Goal: Task Accomplishment & Management: Manage account settings

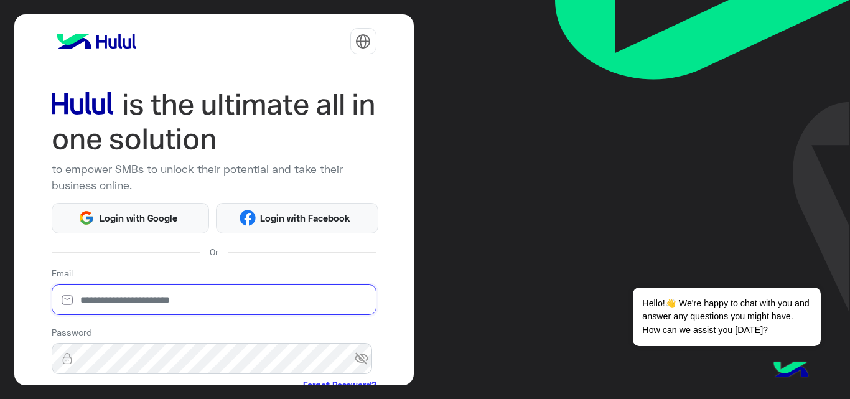
click at [156, 302] on input "email" at bounding box center [214, 299] width 325 height 31
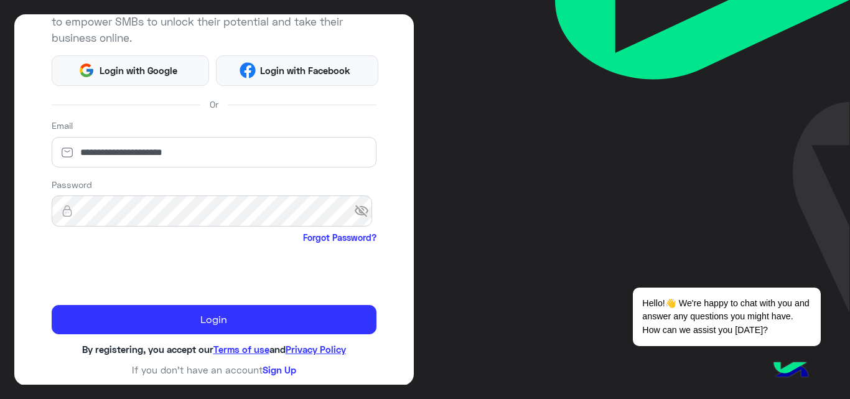
scroll to position [146, 0]
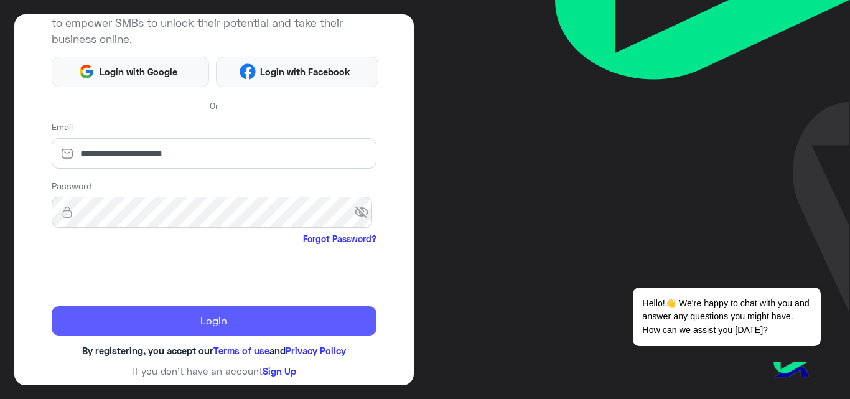
click at [193, 315] on button "Login" at bounding box center [214, 321] width 325 height 30
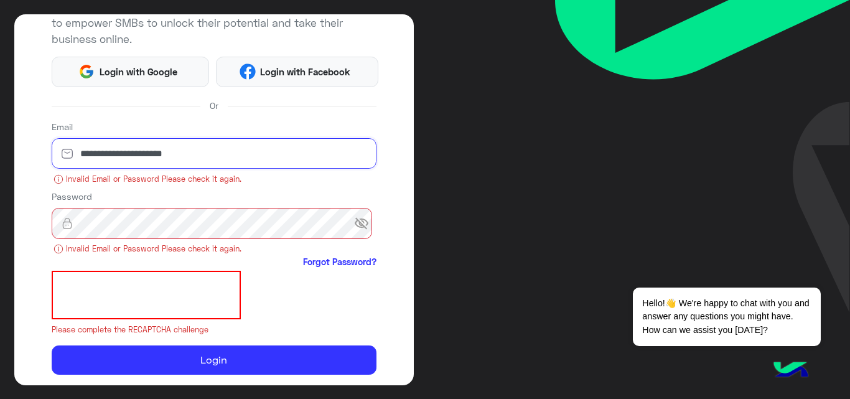
click at [154, 154] on input "**********" at bounding box center [214, 153] width 325 height 31
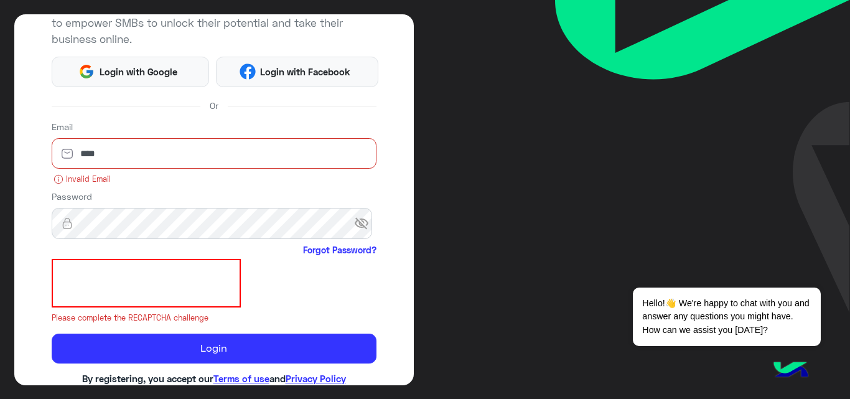
type input "**********"
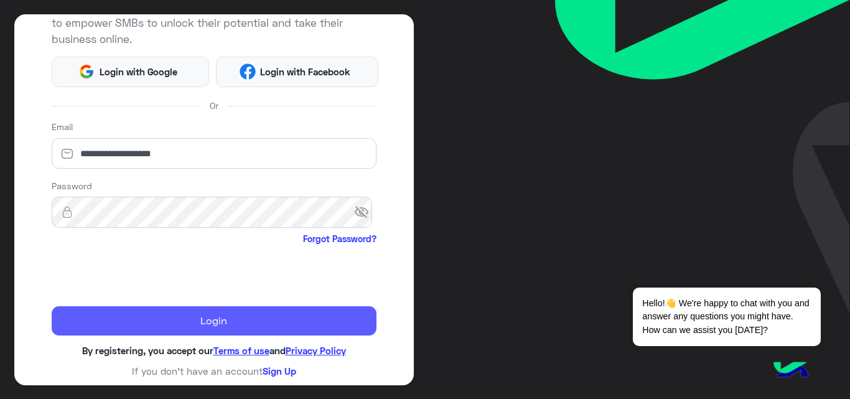
click at [212, 317] on button "Login" at bounding box center [214, 321] width 325 height 30
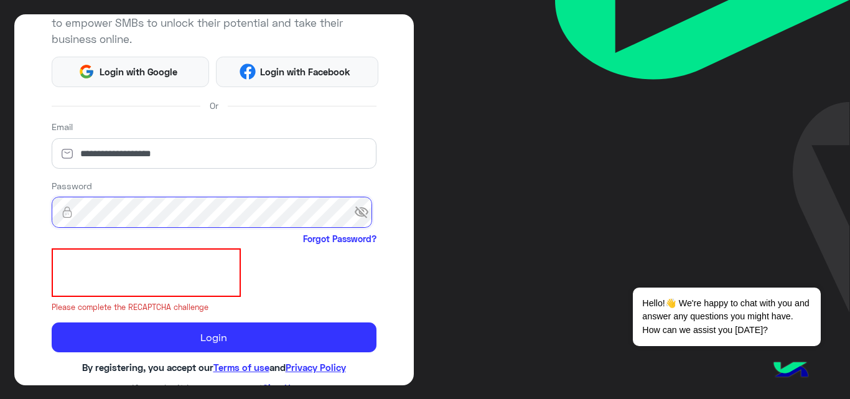
click at [52, 322] on button "Login" at bounding box center [214, 337] width 325 height 30
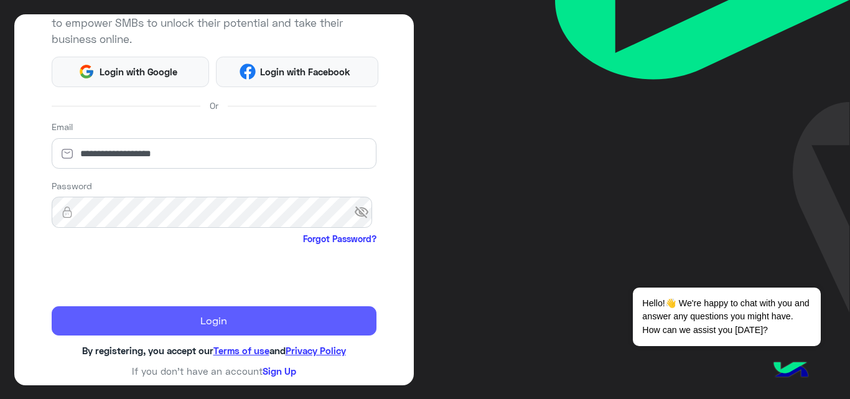
click at [164, 317] on button "Login" at bounding box center [214, 321] width 325 height 30
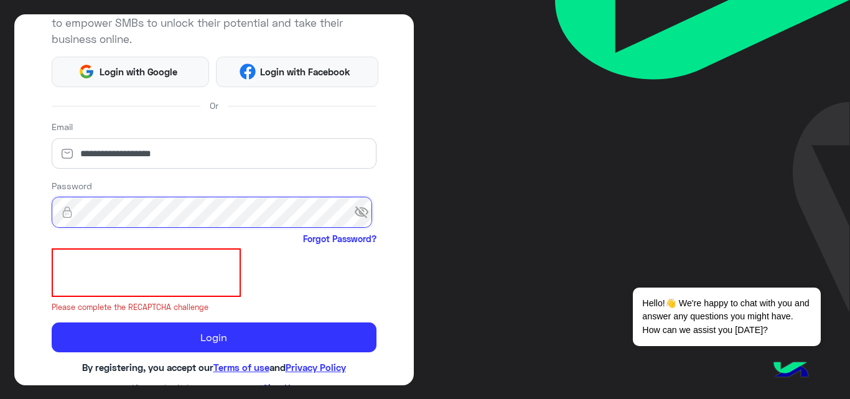
click at [52, 322] on button "Login" at bounding box center [214, 337] width 325 height 30
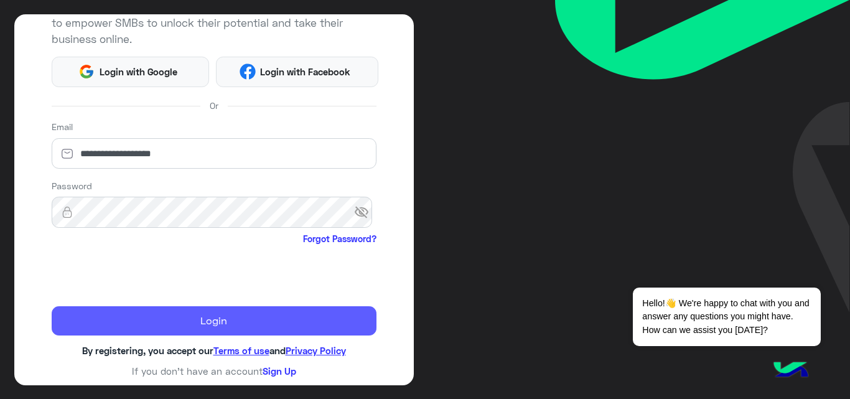
click at [211, 324] on button "Login" at bounding box center [214, 321] width 325 height 30
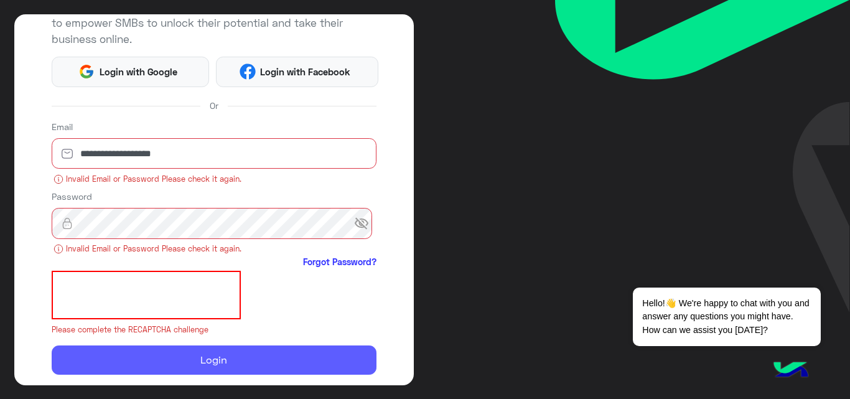
scroll to position [0, 0]
